Goal: Task Accomplishment & Management: Use online tool/utility

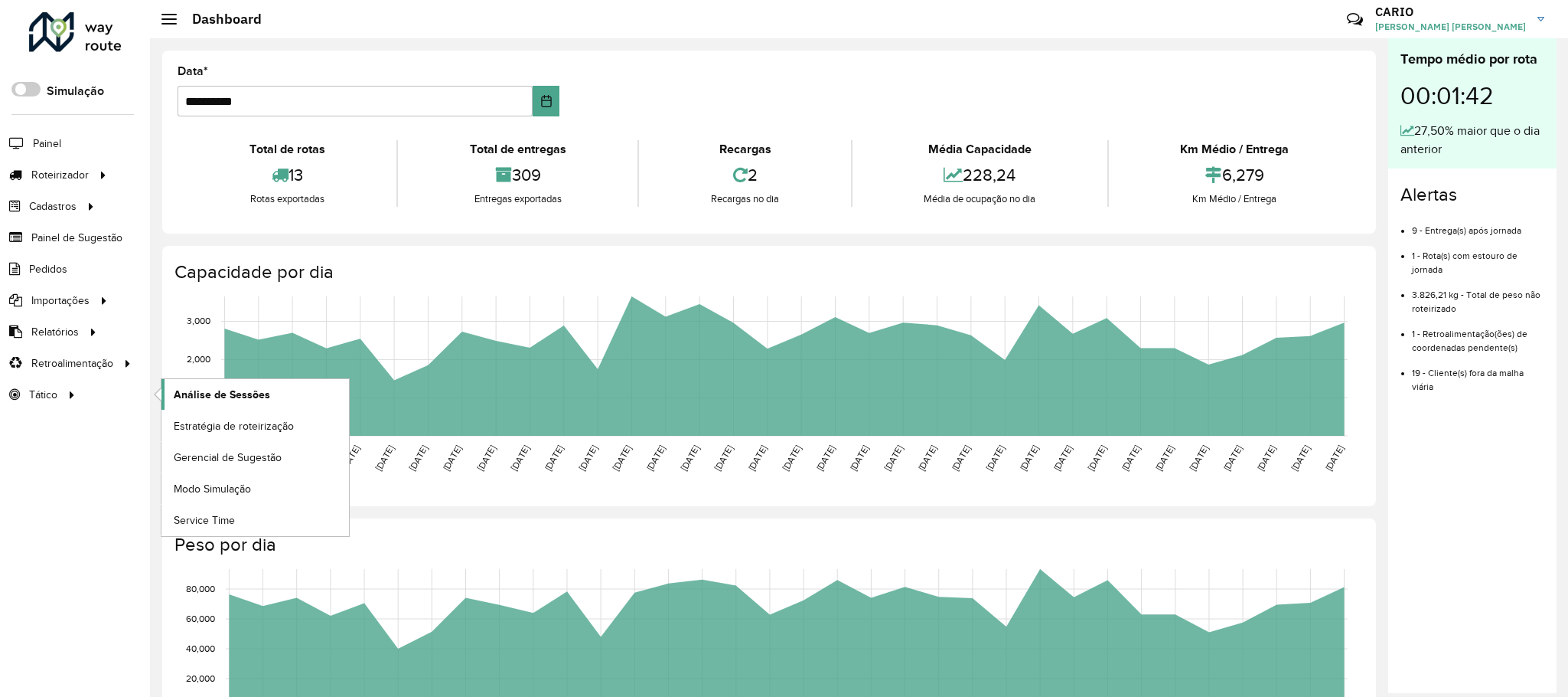
click at [186, 391] on span "Análise de Sessões" at bounding box center [222, 395] width 96 height 16
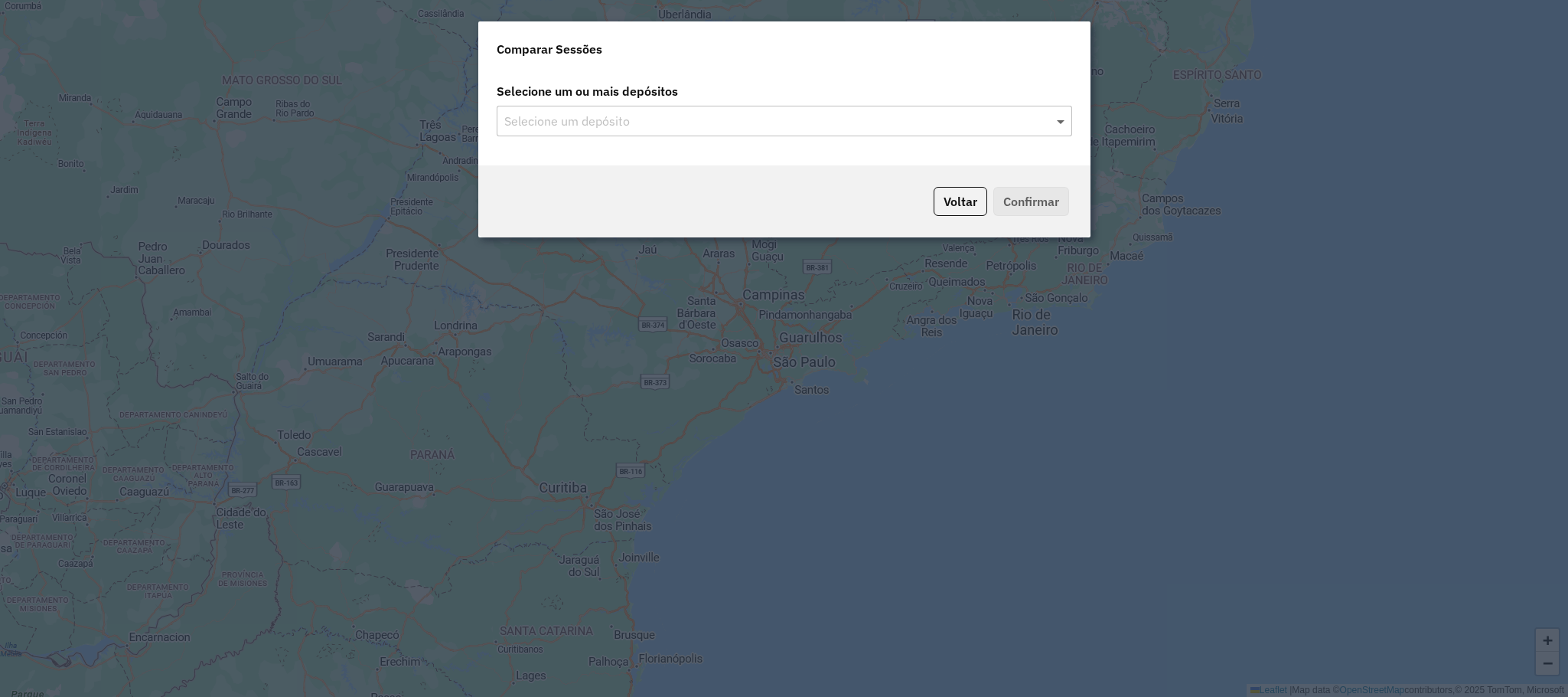
click at [1062, 127] on span at bounding box center [1062, 121] width 19 height 18
click at [740, 127] on input "text" at bounding box center [777, 122] width 553 height 18
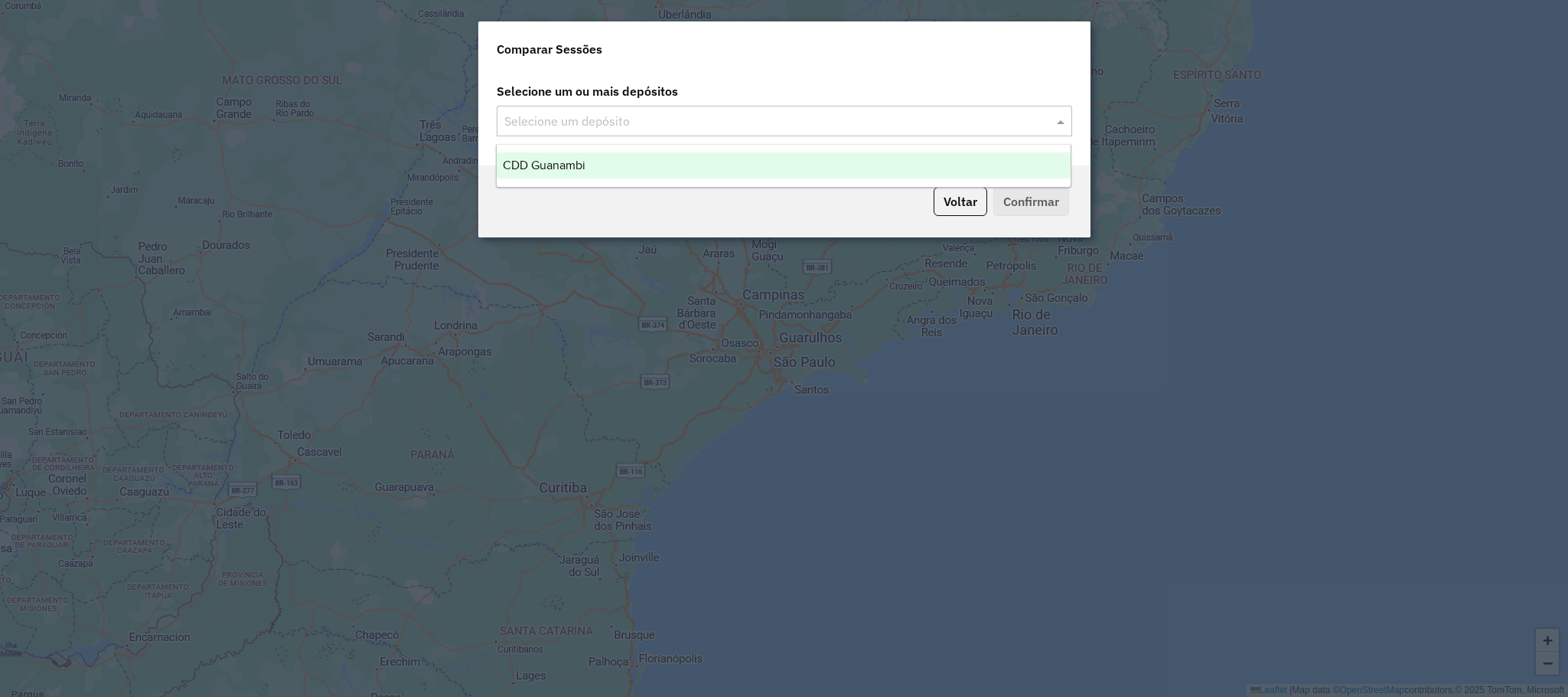
click at [641, 176] on div "CDD Guanambi" at bounding box center [783, 165] width 574 height 26
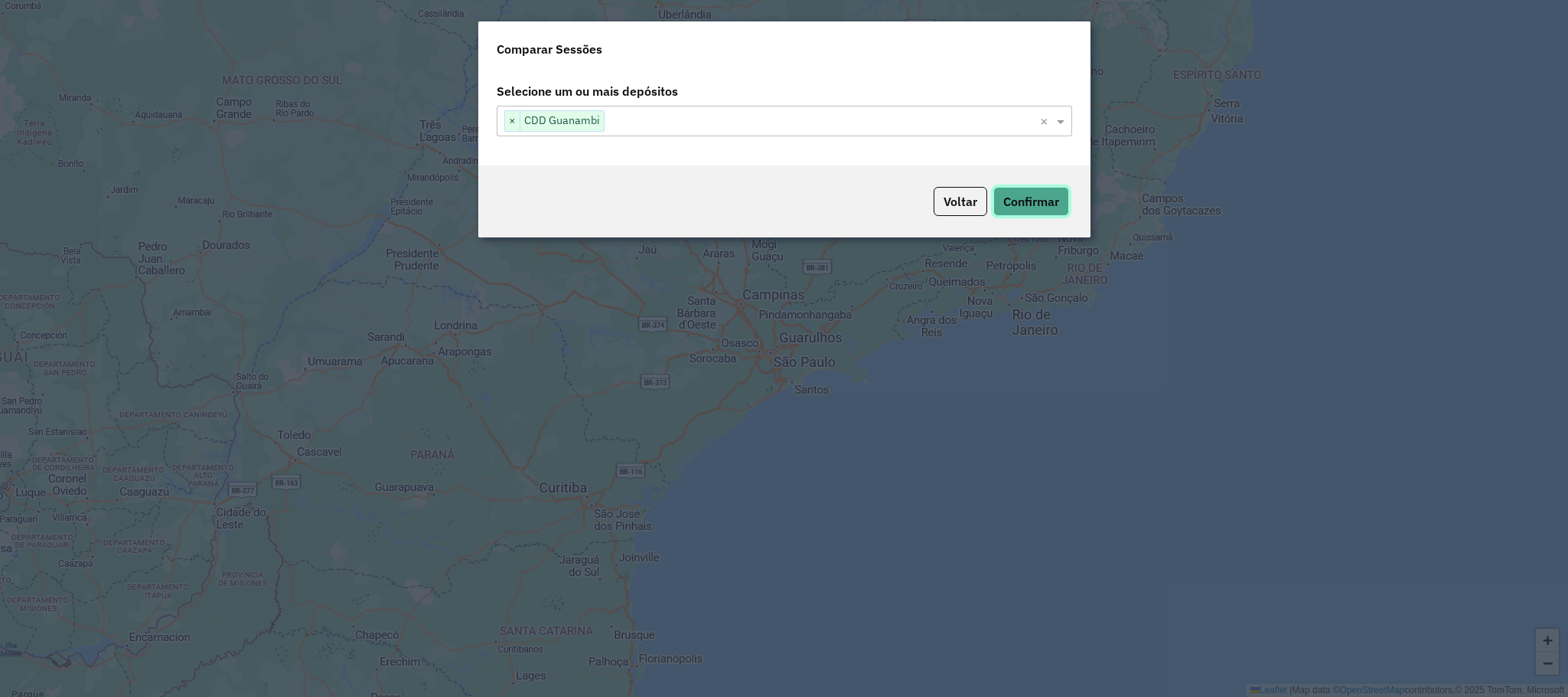
click at [1019, 195] on button "Confirmar" at bounding box center [1031, 202] width 76 height 29
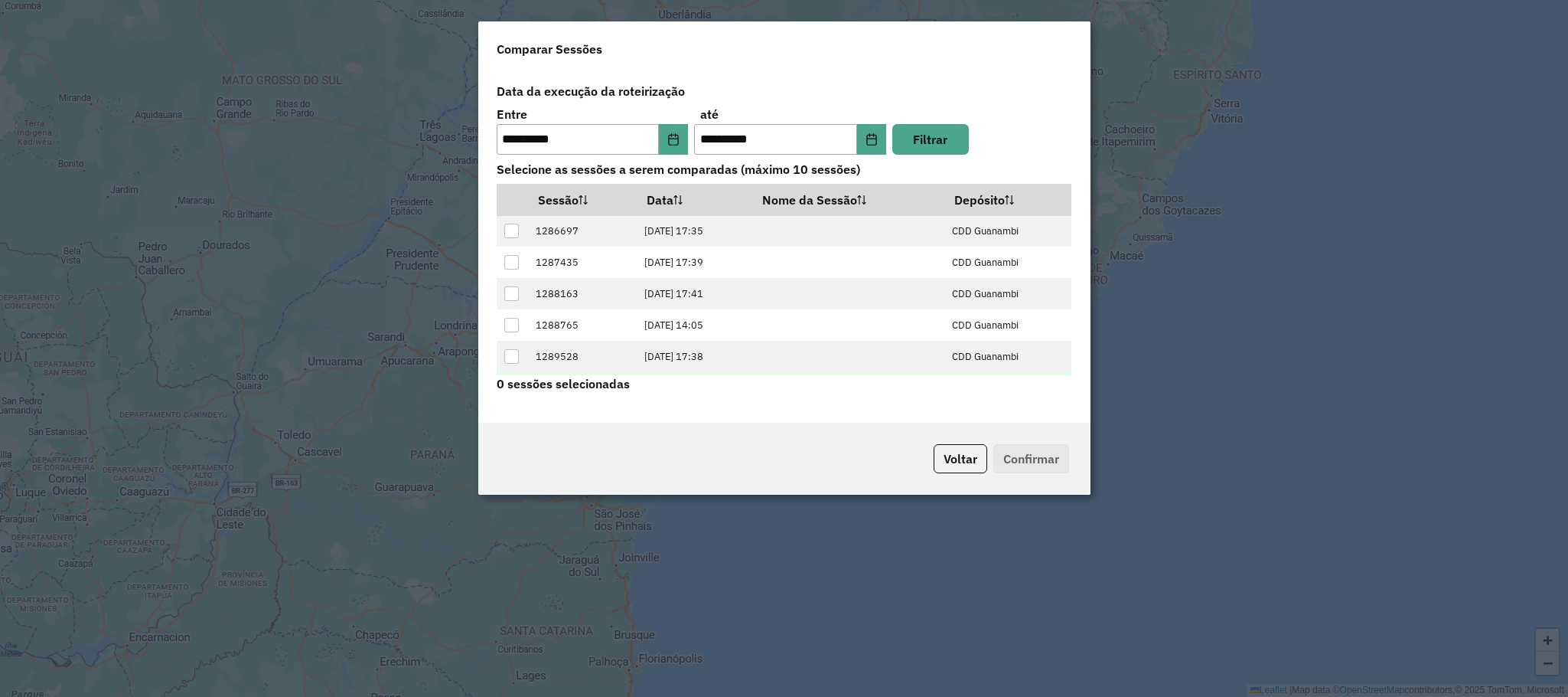
scroll to position [63, 0]
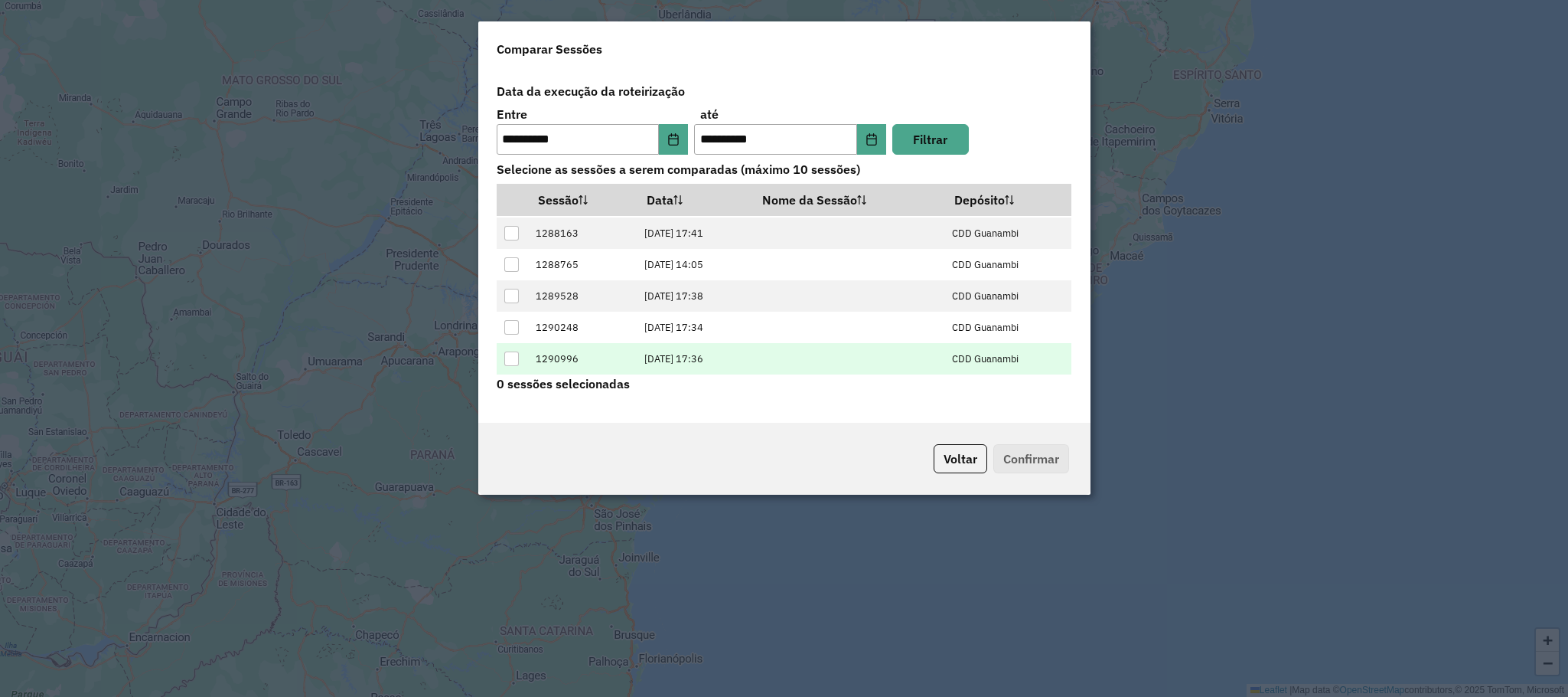
click at [508, 363] on div at bounding box center [512, 359] width 15 height 15
click at [1031, 455] on button "Confirmar" at bounding box center [1031, 459] width 76 height 29
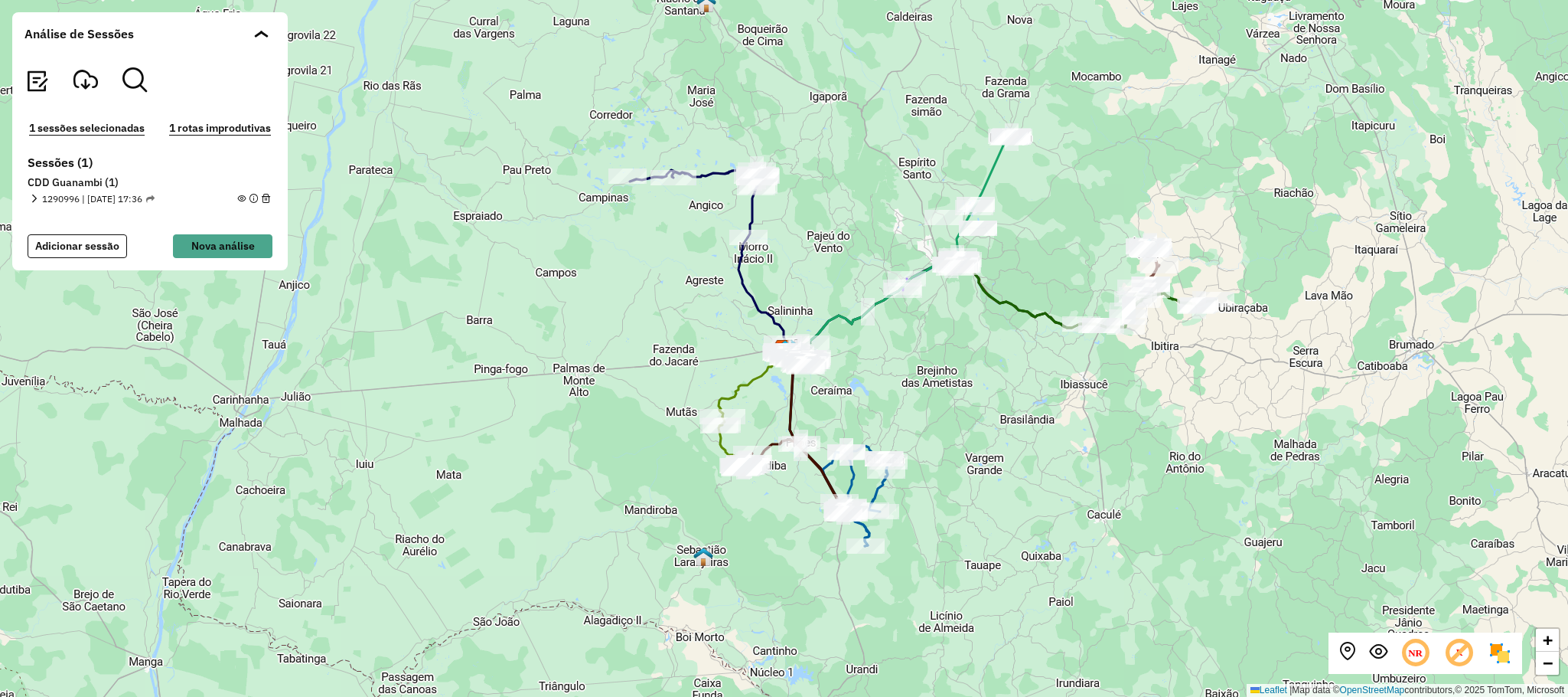
click at [241, 199] on em at bounding box center [242, 199] width 8 height 8
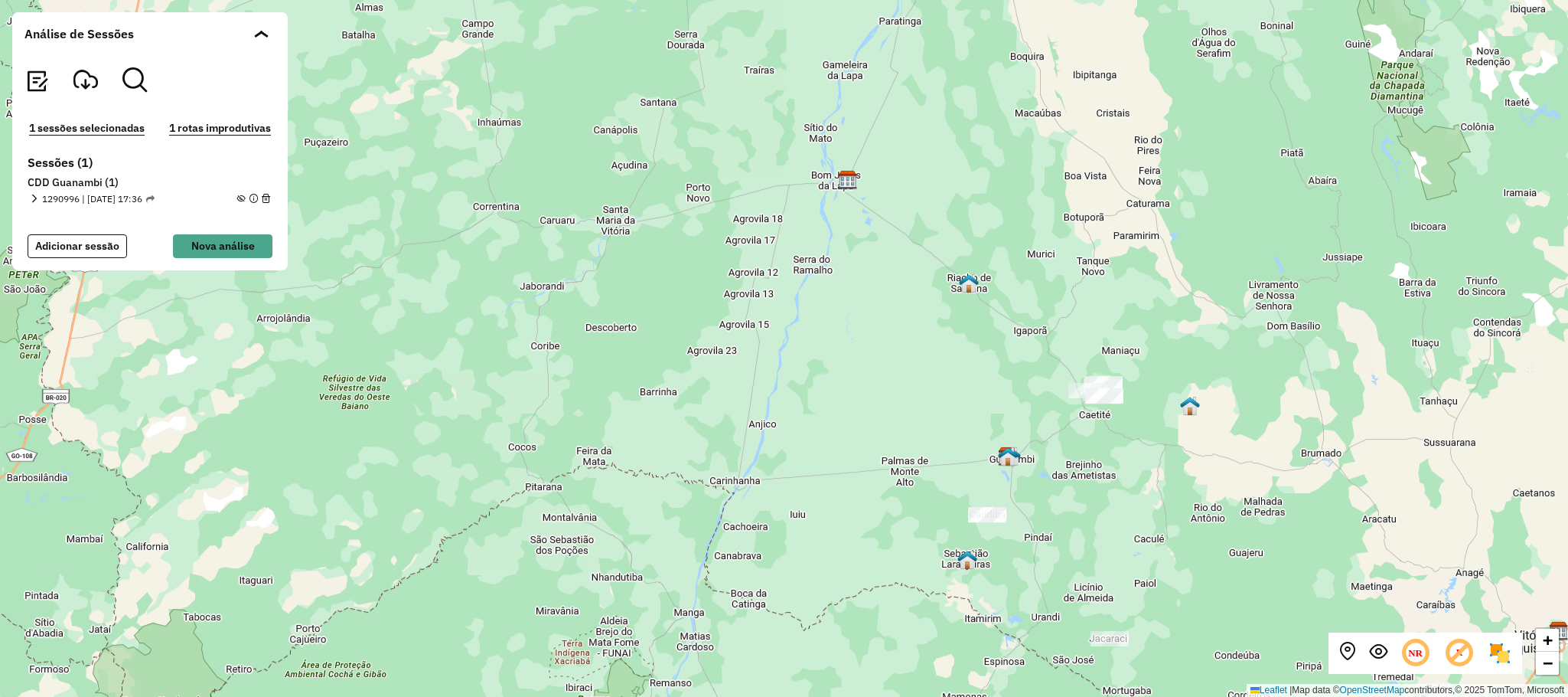
drag, startPoint x: 1263, startPoint y: 370, endPoint x: 1105, endPoint y: 489, distance: 197.8
click at [1105, 489] on div "+ − Leaflet | Map data © OpenStreetMap contributors,© 2025 TomTom, Microsoft" at bounding box center [784, 348] width 1568 height 697
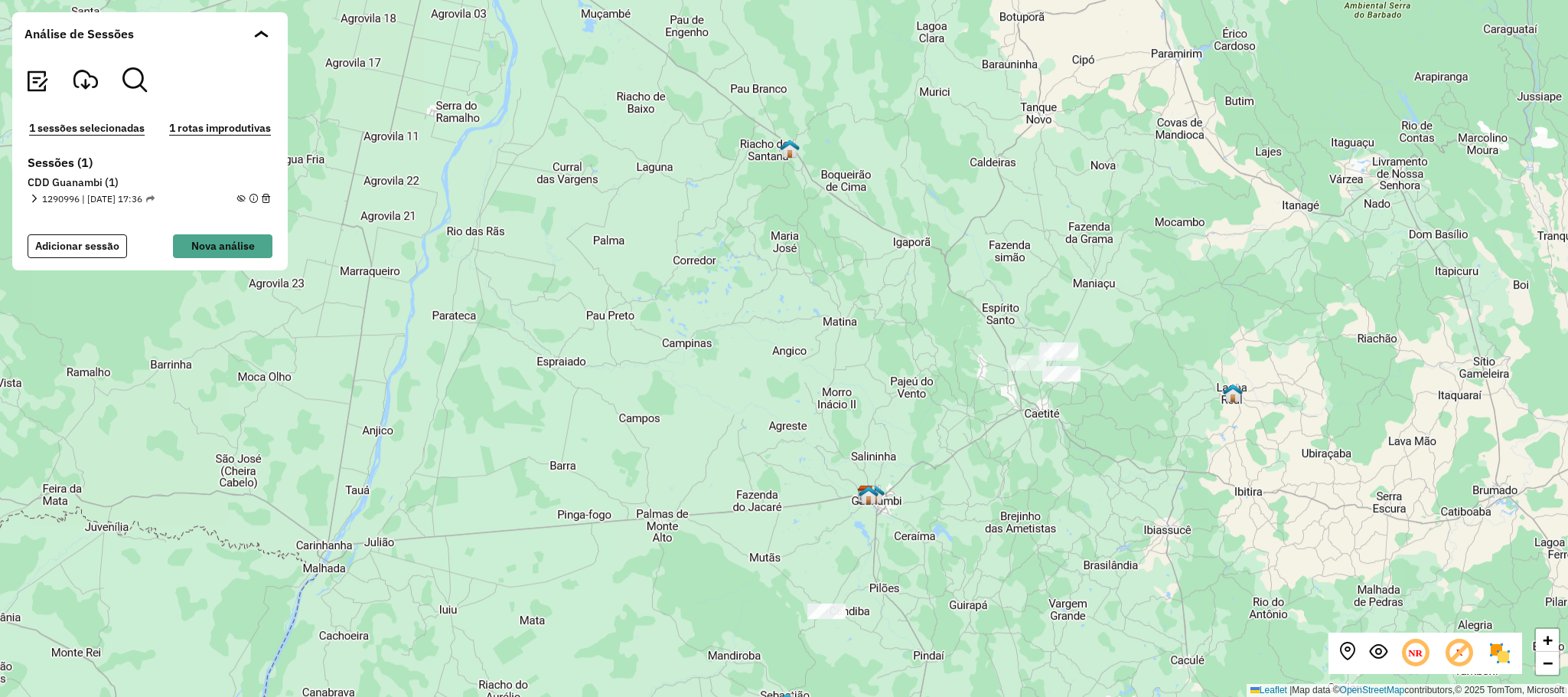
drag, startPoint x: 1236, startPoint y: 295, endPoint x: 1095, endPoint y: 345, distance: 149.6
click at [1129, 347] on div "+ − Leaflet | Map data © OpenStreetMap contributors,© 2025 TomTom, Microsoft" at bounding box center [784, 348] width 1568 height 697
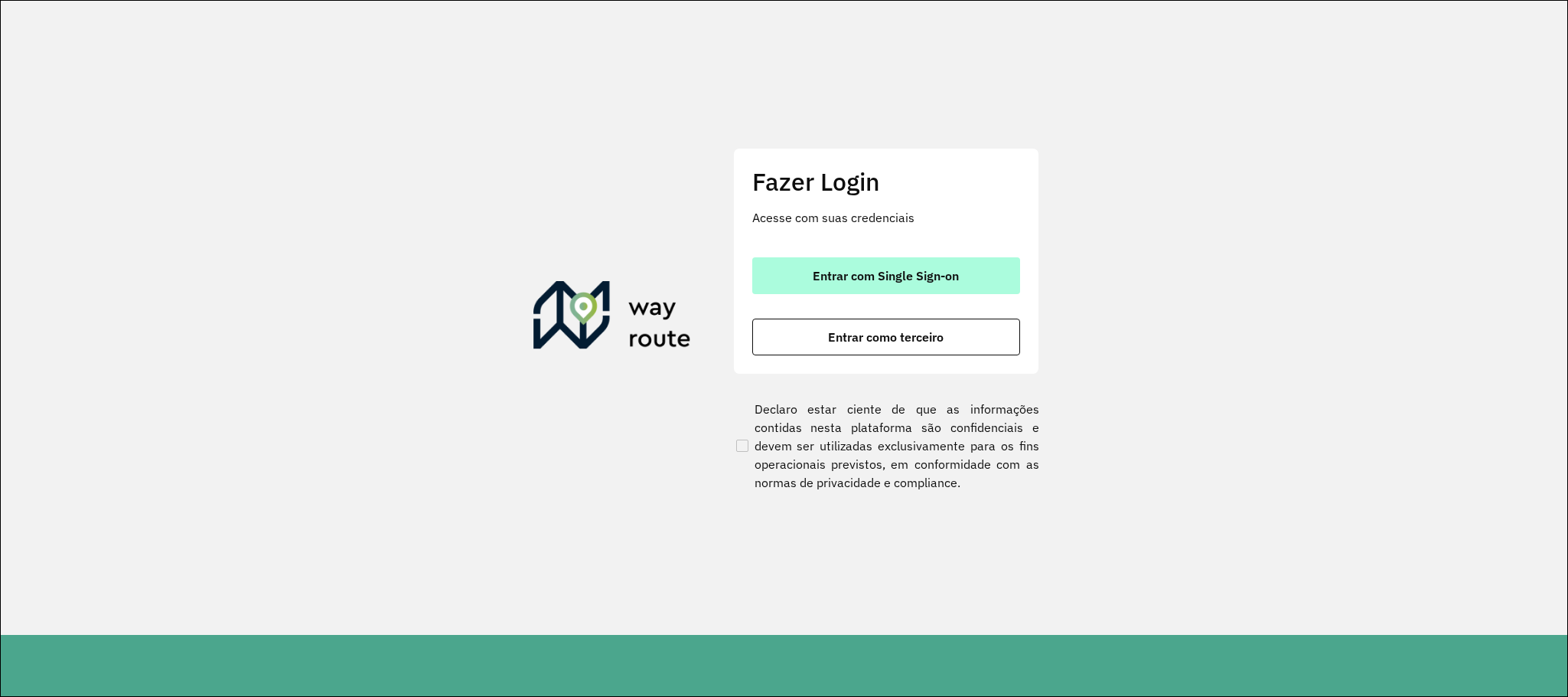
click at [909, 275] on span "Entrar com Single Sign-on" at bounding box center [885, 275] width 146 height 12
